Goal: Task Accomplishment & Management: Use online tool/utility

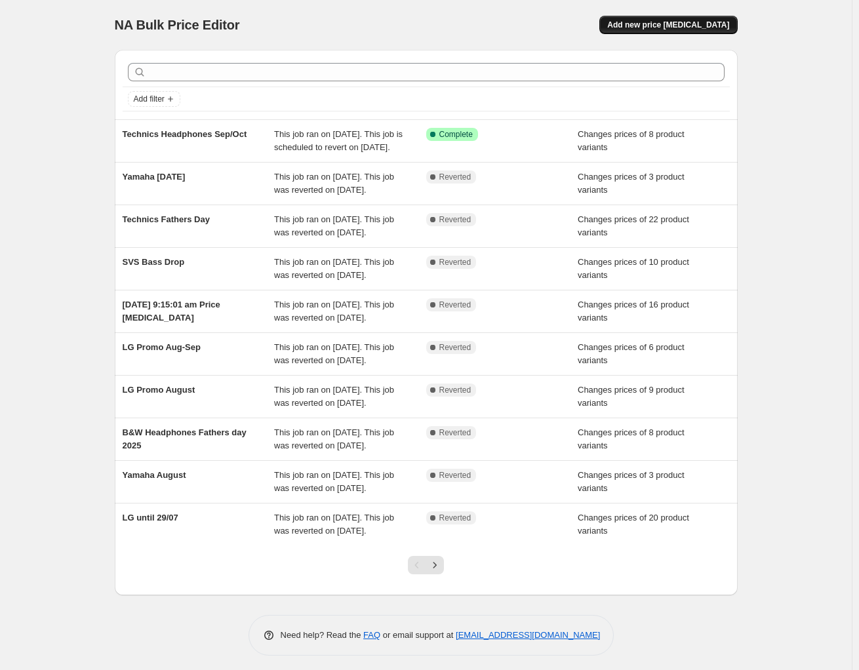
click at [685, 26] on span "Add new price change job" at bounding box center [668, 25] width 122 height 10
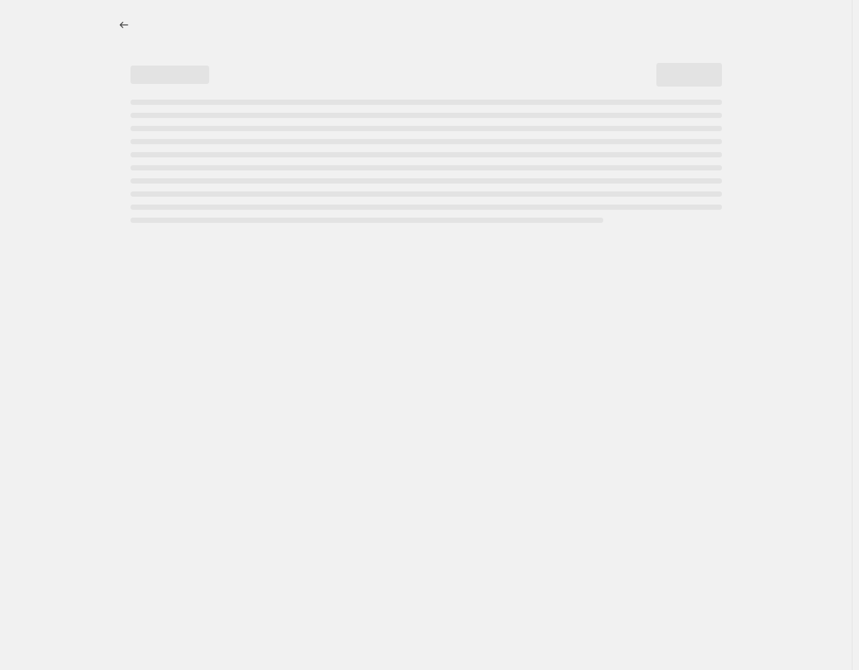
select select "percentage"
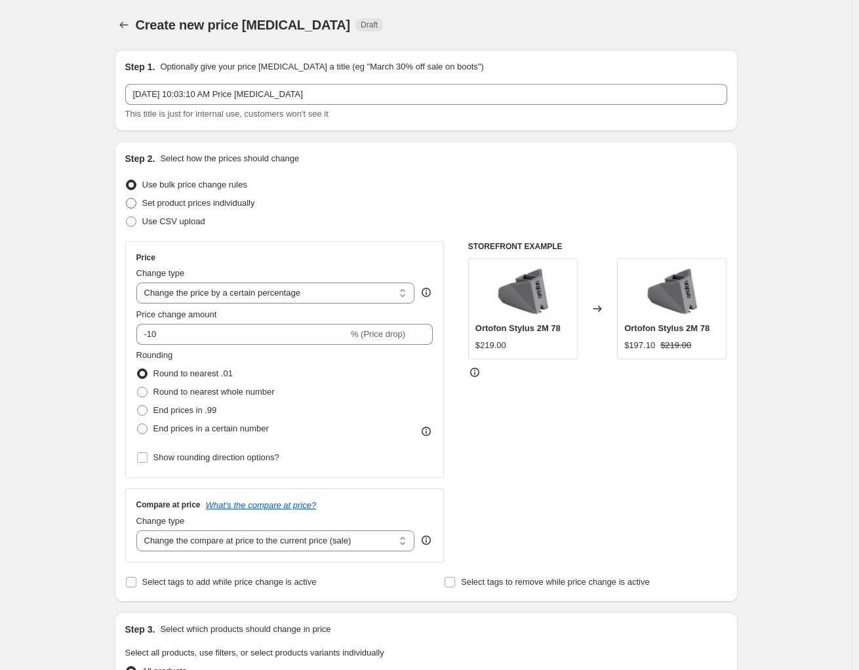
click at [134, 204] on span at bounding box center [131, 203] width 10 height 10
click at [127, 199] on input "Set product prices individually" at bounding box center [126, 198] width 1 height 1
radio input "true"
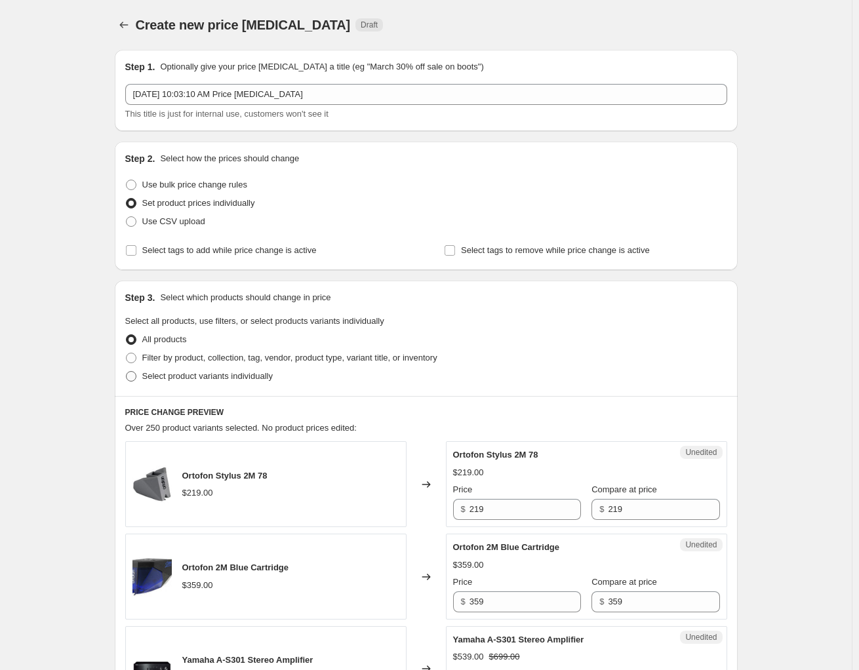
click at [128, 373] on span at bounding box center [131, 376] width 10 height 10
click at [127, 372] on input "Select product variants individually" at bounding box center [126, 371] width 1 height 1
radio input "true"
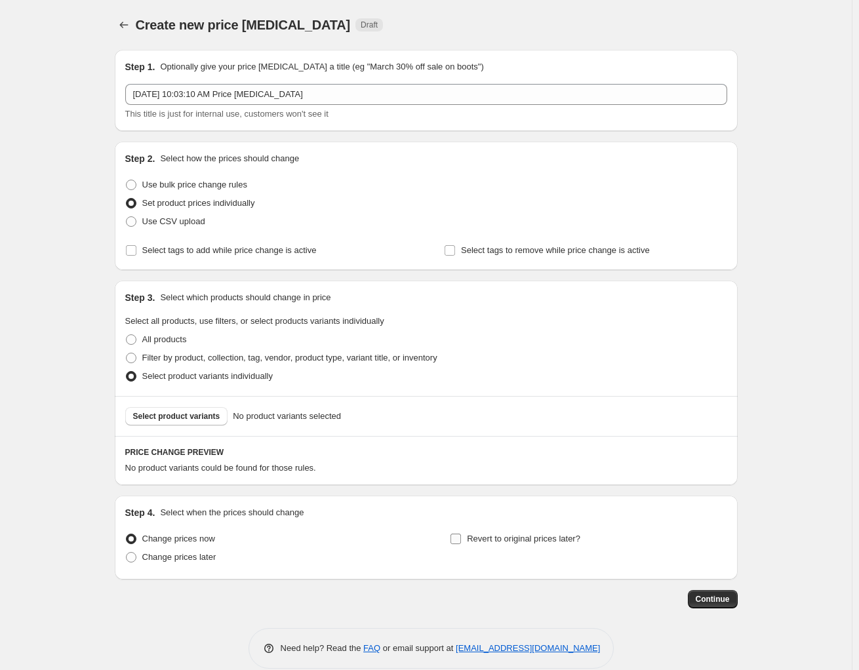
click at [458, 540] on input "Revert to original prices later?" at bounding box center [456, 539] width 10 height 10
checkbox input "true"
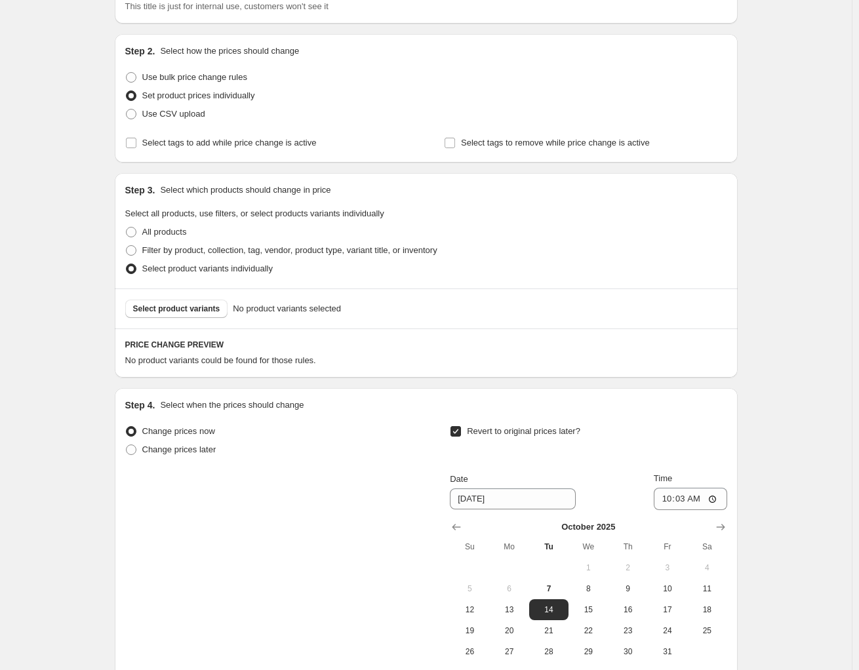
scroll to position [196, 0]
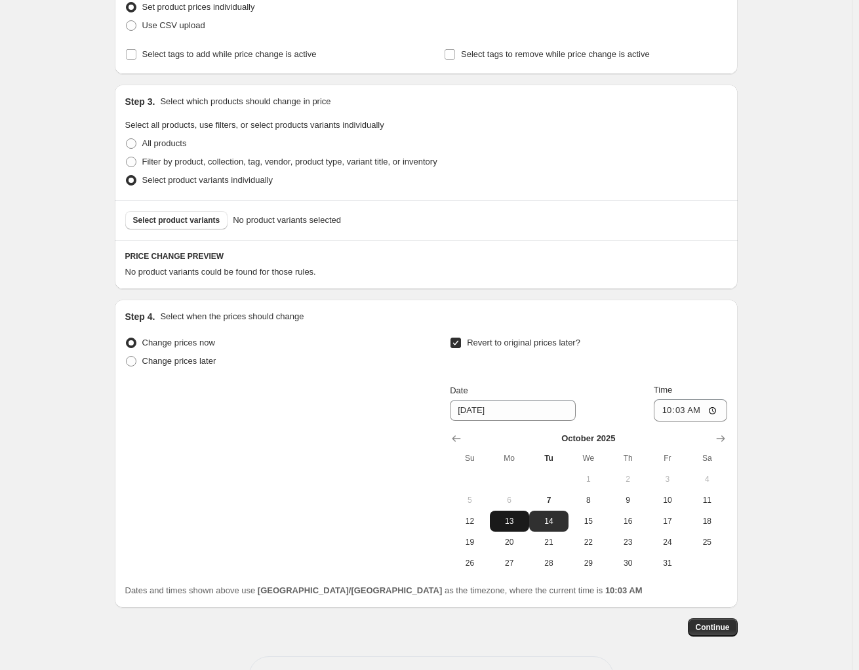
click at [509, 526] on button "13" at bounding box center [509, 521] width 39 height 21
type input "10/13/2025"
click at [691, 407] on input "10:03" at bounding box center [690, 410] width 73 height 22
click at [666, 411] on input "10:03" at bounding box center [690, 410] width 73 height 22
click at [715, 412] on input "10:03" at bounding box center [690, 410] width 73 height 22
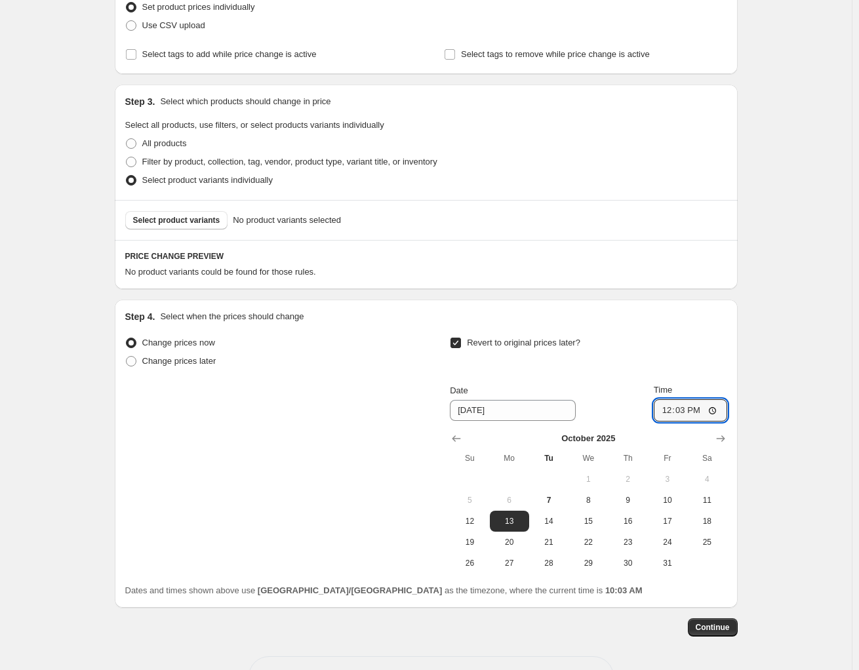
type input "12:03"
click at [803, 399] on div "Create new price change job. This page is ready Create new price change job Dra…" at bounding box center [426, 260] width 852 height 913
click at [173, 226] on button "Select product variants" at bounding box center [176, 220] width 103 height 18
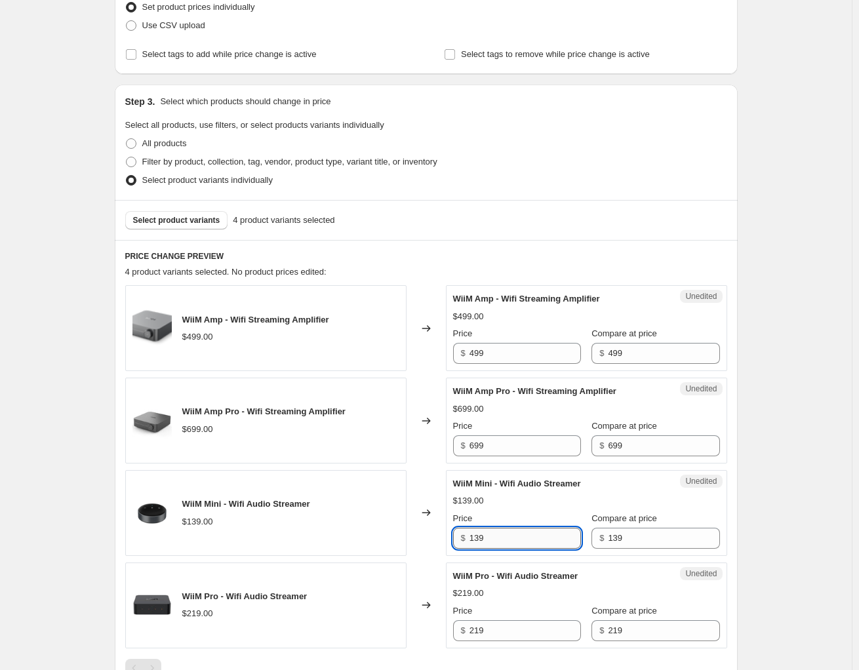
click at [477, 540] on input "139" at bounding box center [526, 538] width 112 height 21
type input "112"
click at [556, 508] on div "WiiM Mini - Wifi Audio Streamer $139.00 Price $ 112 Compare at price $ 139" at bounding box center [586, 512] width 267 height 71
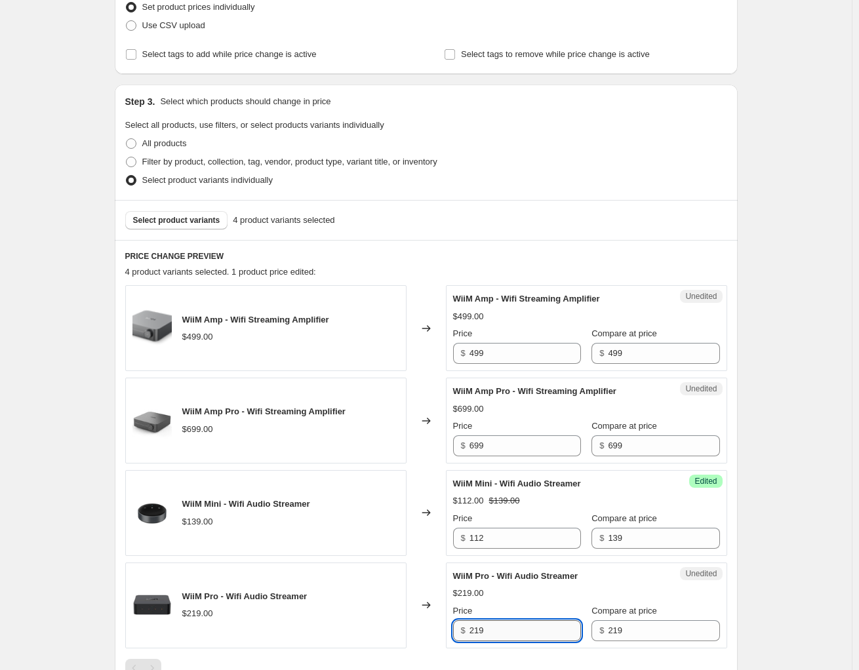
click at [483, 634] on input "219" at bounding box center [526, 630] width 112 height 21
type input "176"
click at [552, 587] on div "$219.00" at bounding box center [586, 593] width 267 height 13
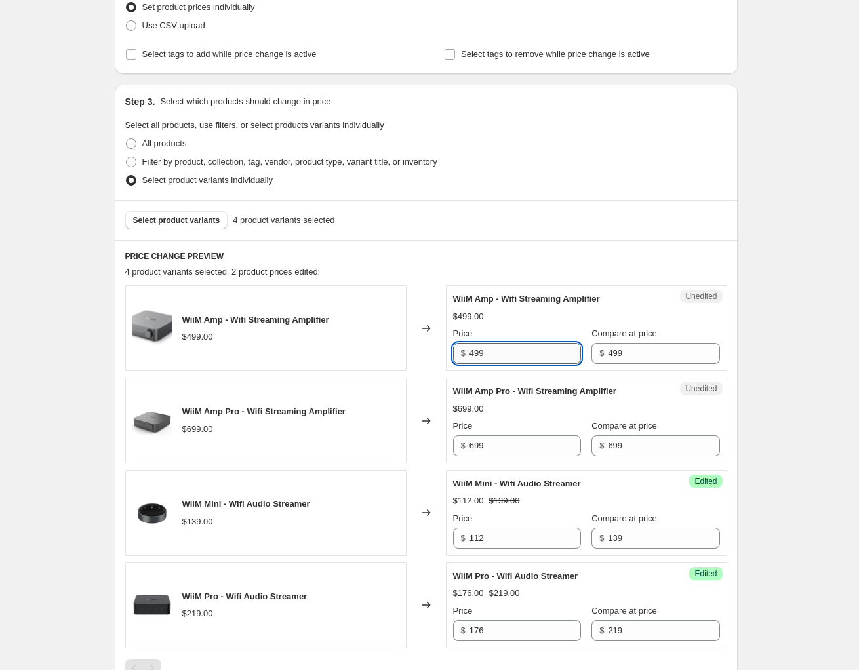
click at [481, 352] on input "499" at bounding box center [526, 353] width 112 height 21
type input "397"
click at [503, 407] on div "$699.00" at bounding box center [586, 409] width 267 height 13
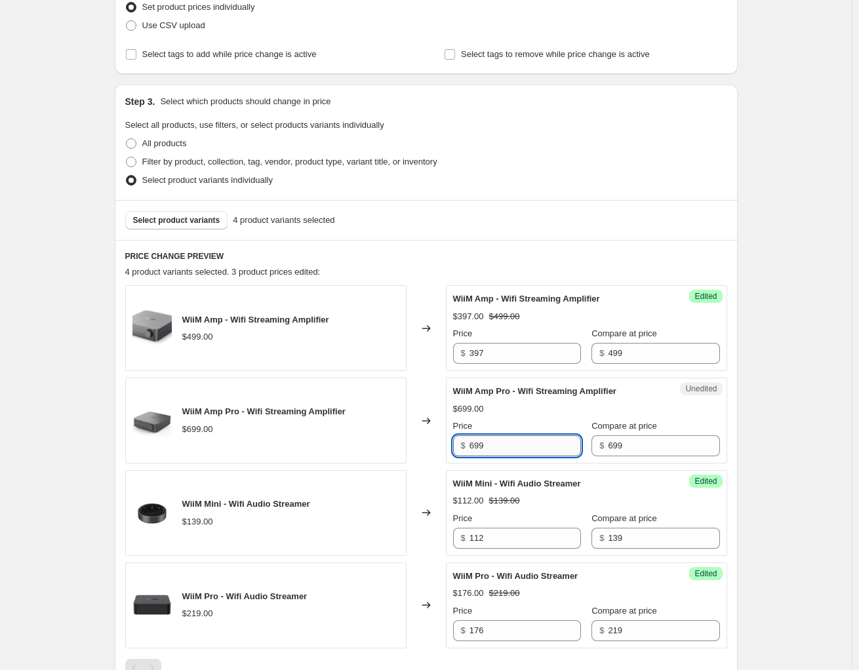
click at [483, 443] on input "699" at bounding box center [526, 446] width 112 height 21
type input "559"
click at [516, 395] on span "WiiM Amp Pro - Wifi Streaming Amplifier" at bounding box center [534, 391] width 163 height 10
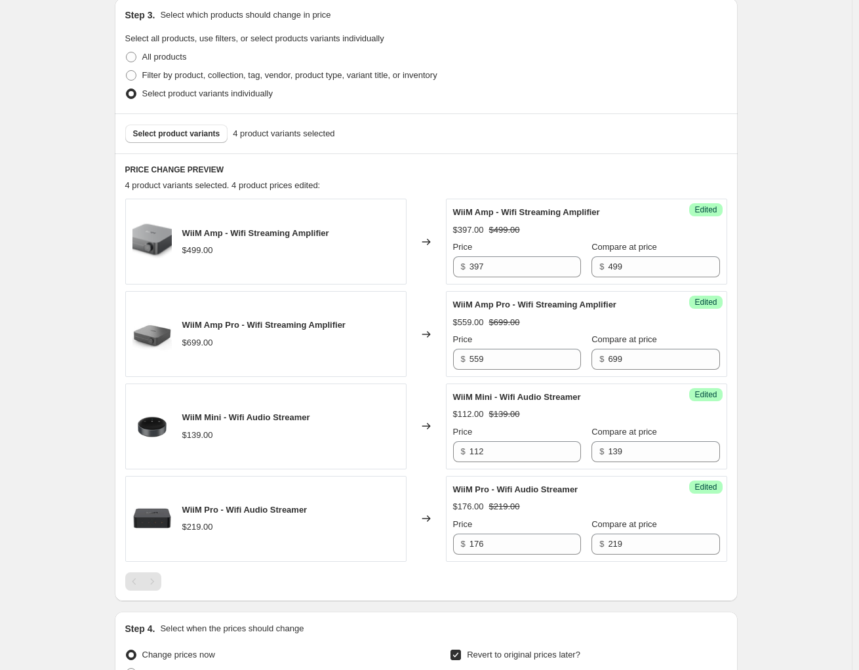
scroll to position [262, 0]
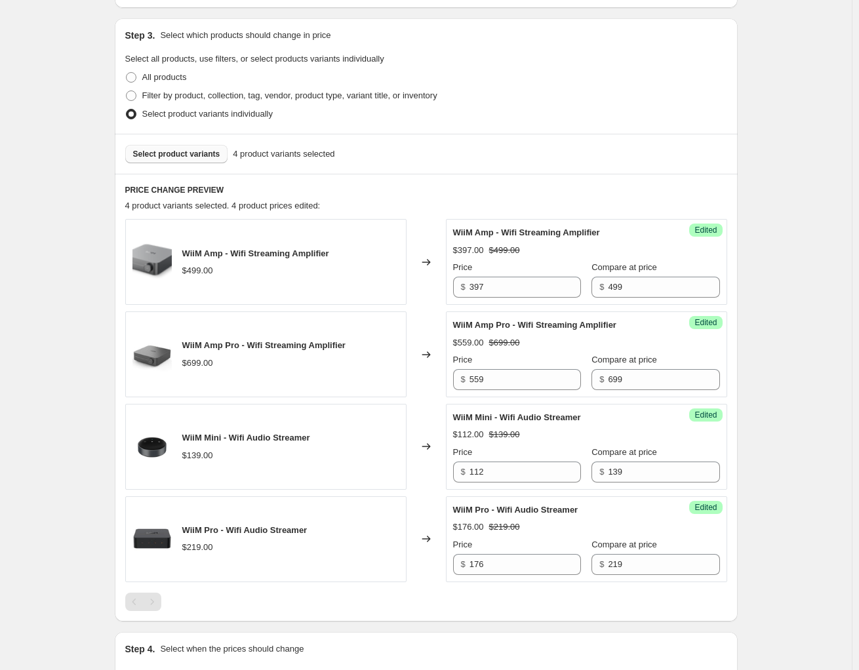
click at [181, 155] on span "Select product variants" at bounding box center [176, 154] width 87 height 10
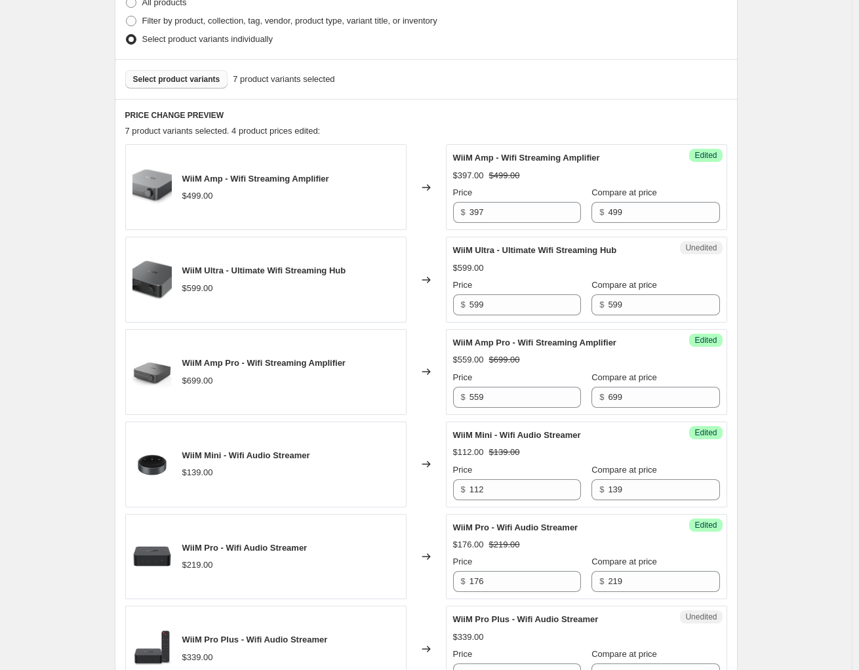
scroll to position [394, 0]
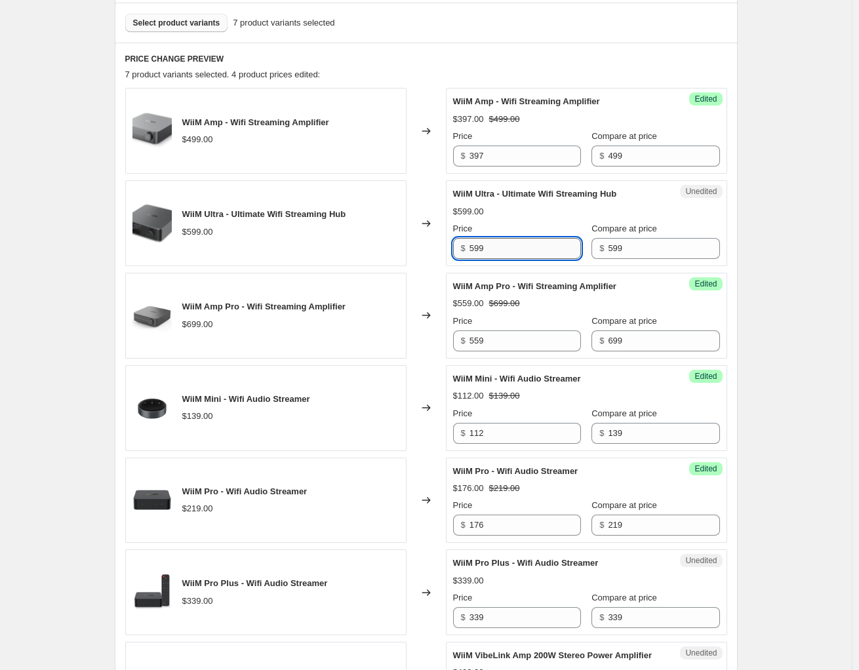
click at [483, 245] on input "599" at bounding box center [526, 248] width 112 height 21
type input "479"
click at [782, 257] on div "Create new price change job. This page is ready Create new price change job Dra…" at bounding box center [426, 400] width 852 height 1589
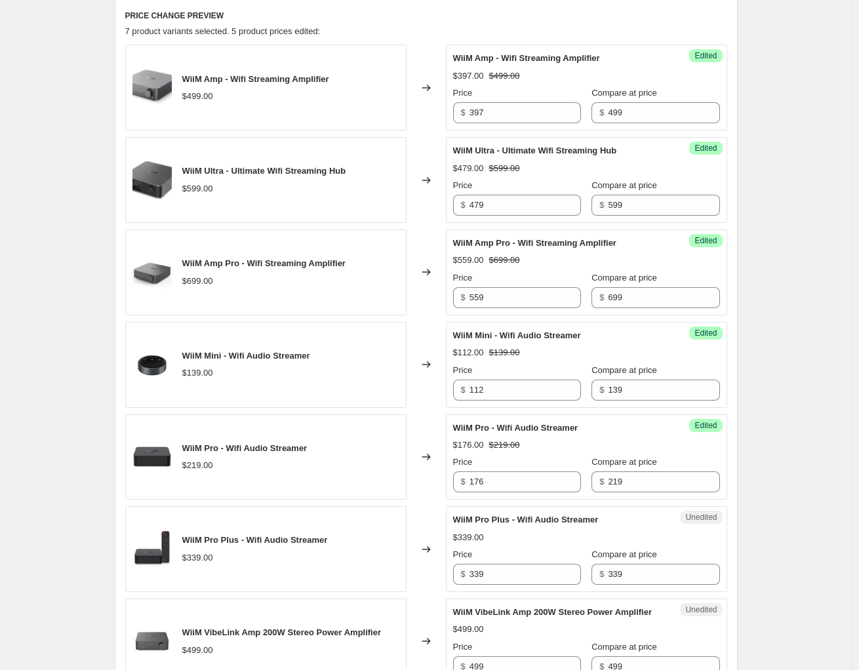
scroll to position [524, 0]
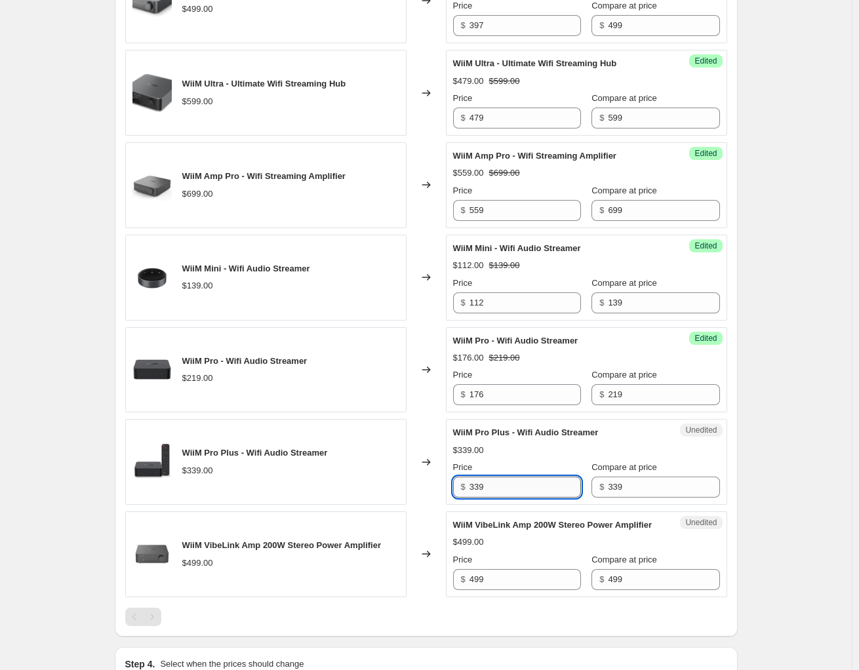
click at [485, 481] on input "339" at bounding box center [526, 487] width 112 height 21
type input "271"
click at [519, 439] on div "WiiM Pro Plus - Wifi Audio Streamer $339.00 Price $ 271 Compare at price $ 339" at bounding box center [586, 461] width 267 height 71
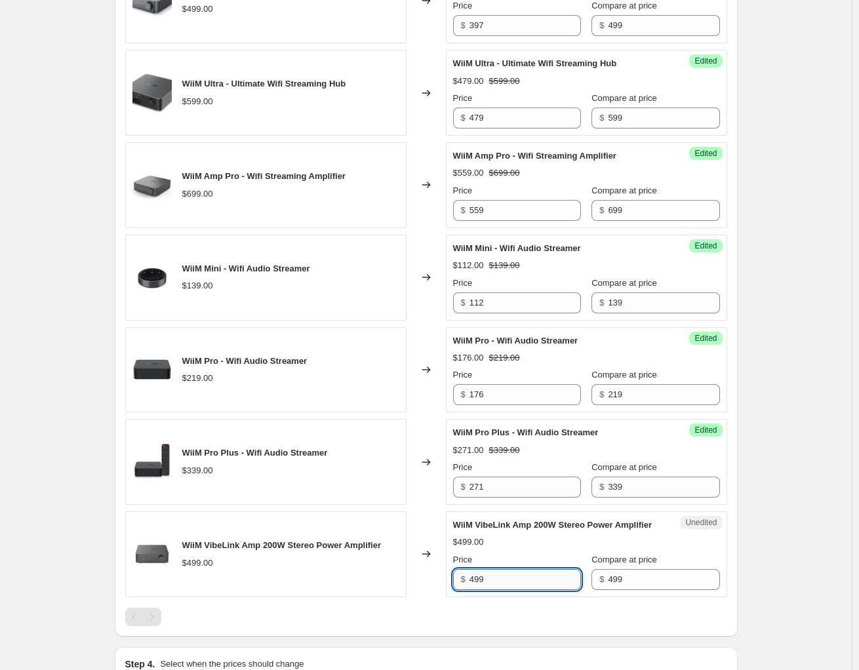
click at [489, 590] on input "499" at bounding box center [526, 579] width 112 height 21
type input "399"
click at [749, 605] on div "Create new price change job. This page is ready Create new price change job Dra…" at bounding box center [426, 270] width 655 height 1589
click at [807, 451] on div "Create new price change job. This page is ready Create new price change job Dra…" at bounding box center [426, 270] width 852 height 1589
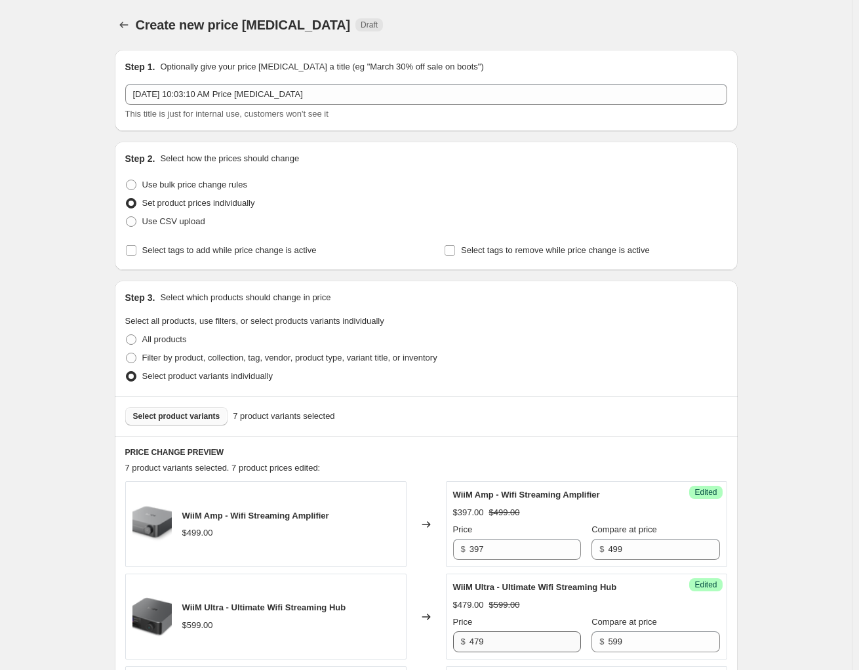
scroll to position [0, 0]
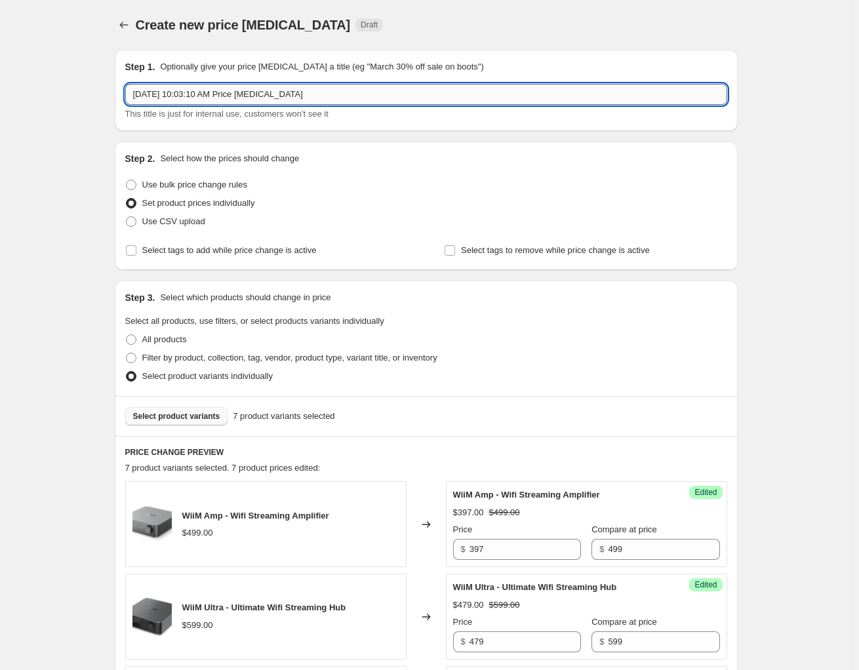
drag, startPoint x: 326, startPoint y: 94, endPoint x: 317, endPoint y: 96, distance: 8.8
click at [317, 96] on input "Oct 7, 2025, 10:03:10 AM Price change job" at bounding box center [426, 94] width 602 height 21
click at [317, 97] on input "Oct 7, 2025, 10:03:10 AM Price change job" at bounding box center [426, 94] width 602 height 21
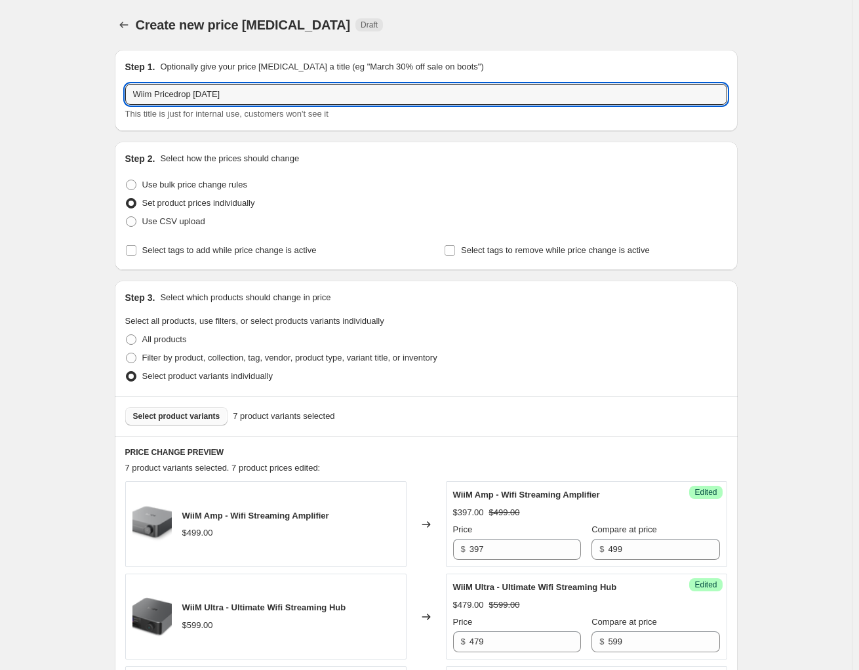
type input "Wiim Pricedrop october 25"
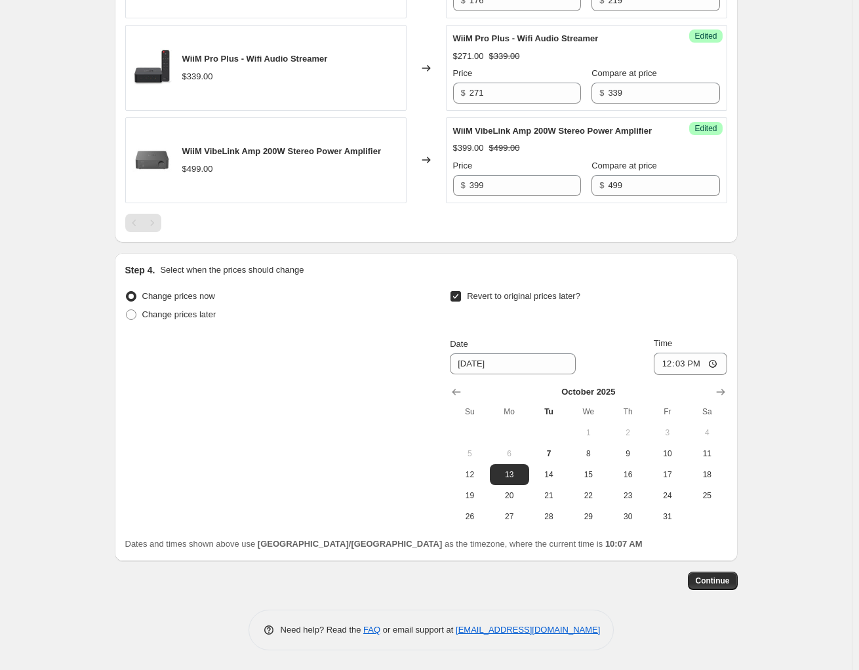
scroll to position [929, 0]
click at [710, 575] on button "Continue" at bounding box center [713, 581] width 50 height 18
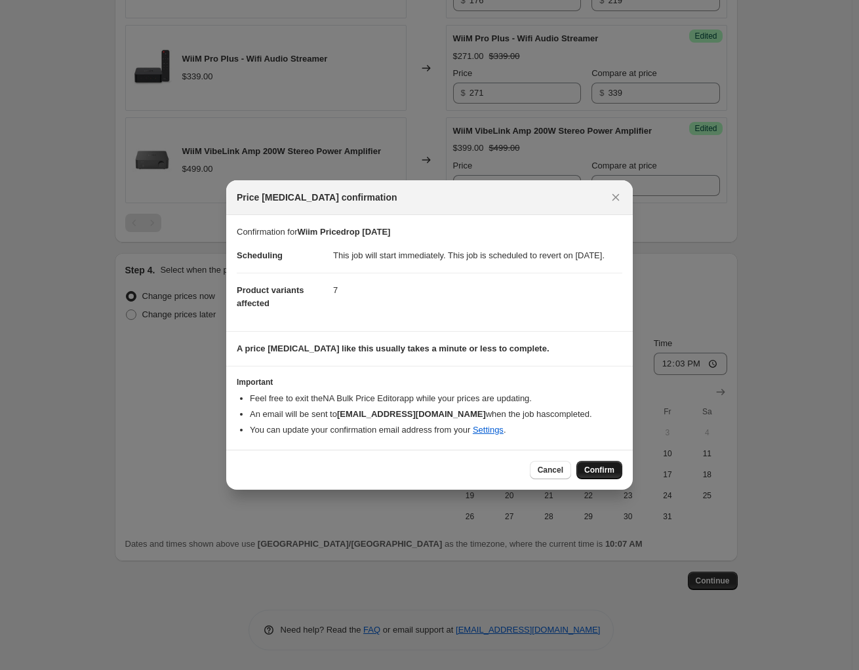
click at [600, 476] on span "Confirm" at bounding box center [599, 470] width 30 height 10
